Goal: Contribute content

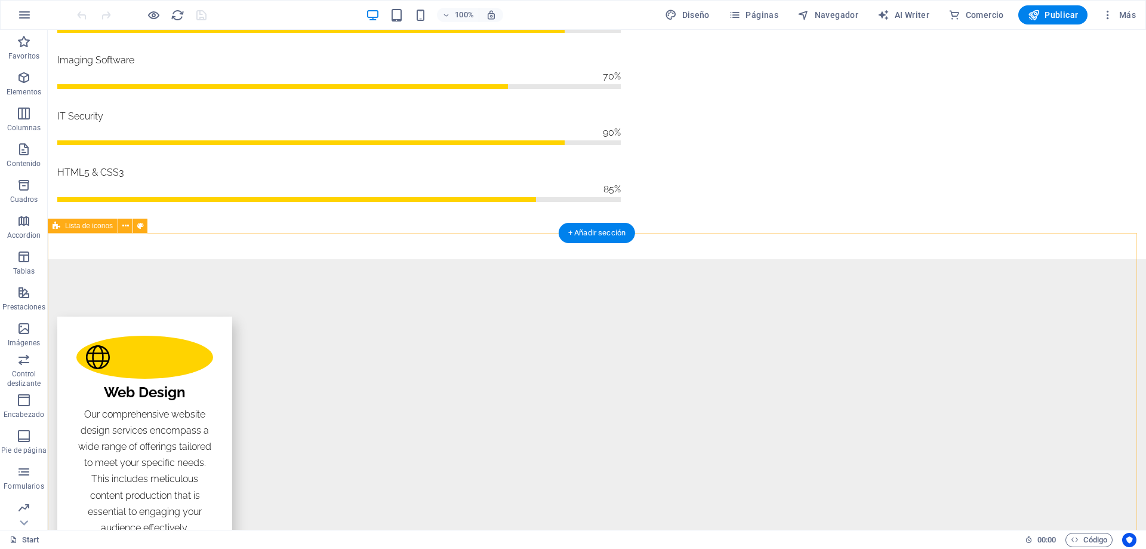
scroll to position [1612, 0]
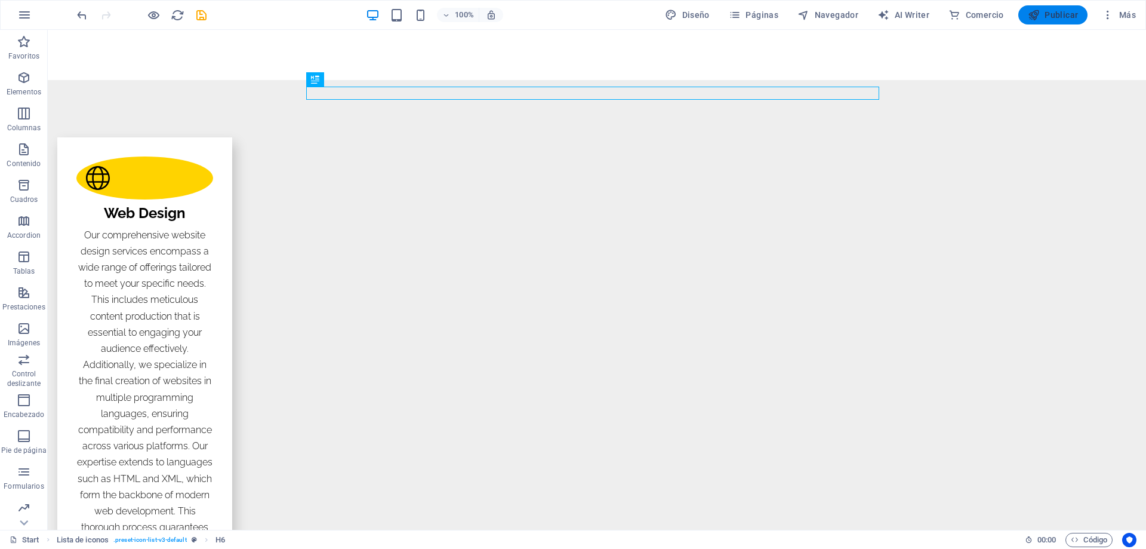
click at [0, 0] on span "Publicar" at bounding box center [0, 0] width 0 height 0
